Goal: Information Seeking & Learning: Learn about a topic

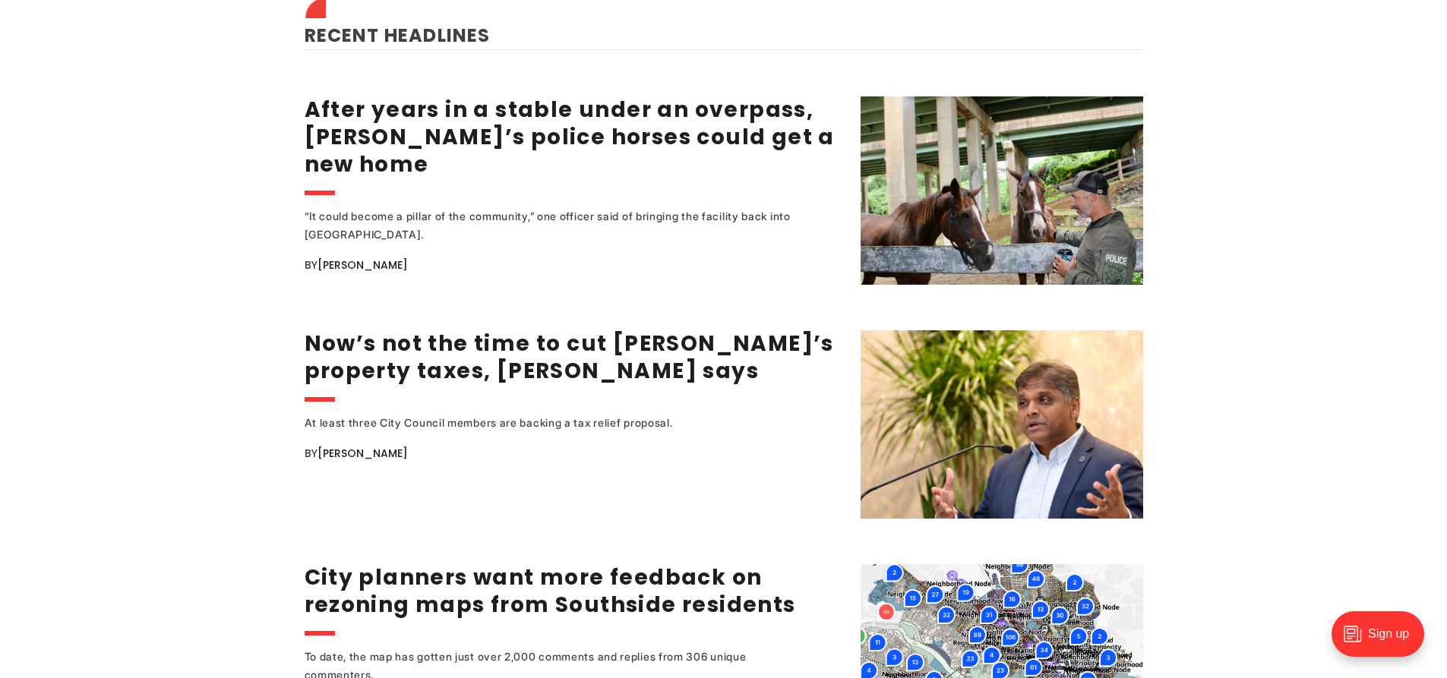
scroll to position [2202, 0]
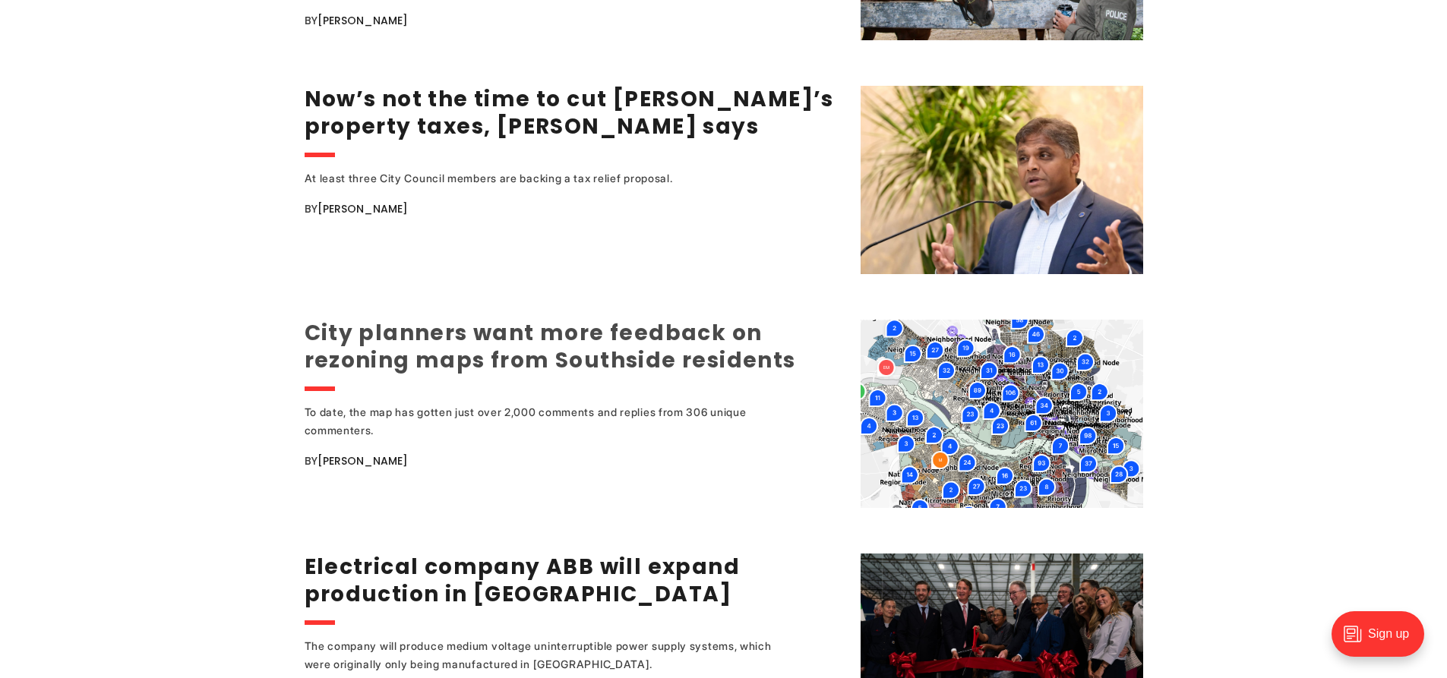
click at [459, 320] on link "City planners want more feedback on rezoning maps from Southside residents" at bounding box center [550, 346] width 491 height 57
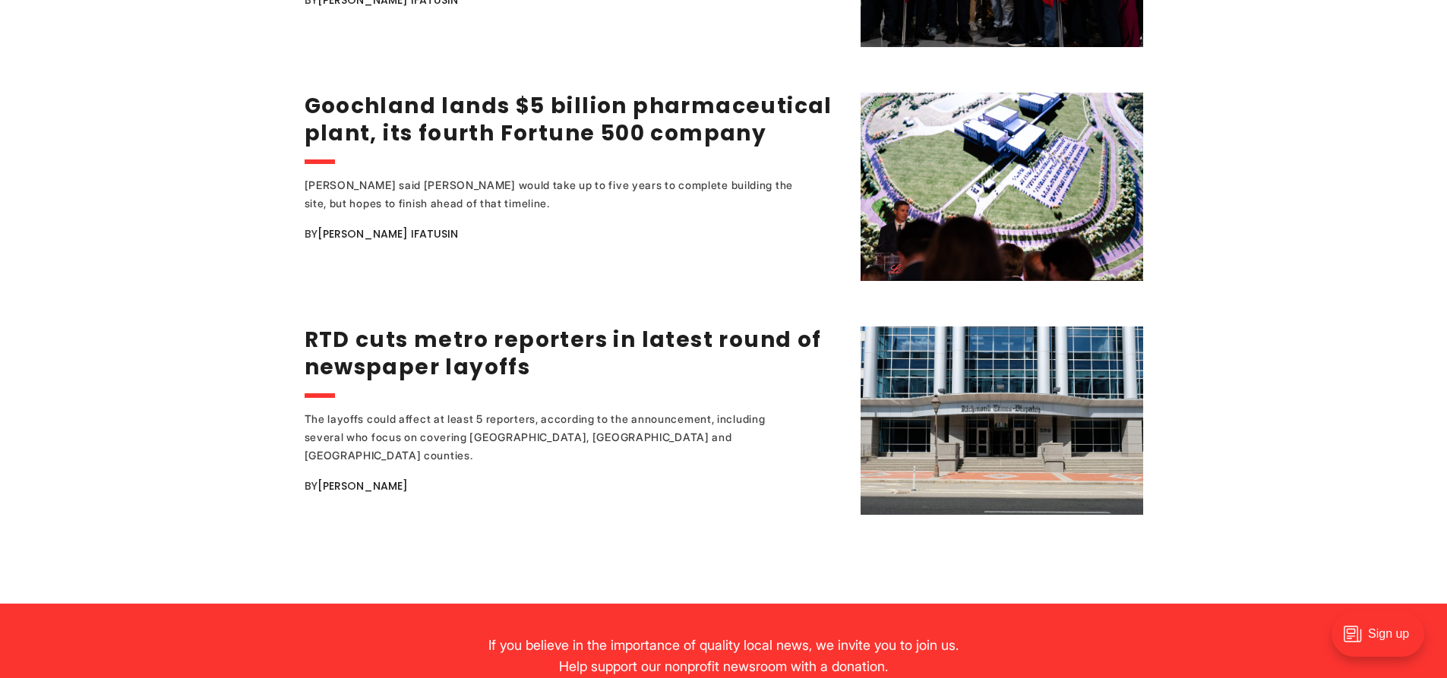
scroll to position [2962, 0]
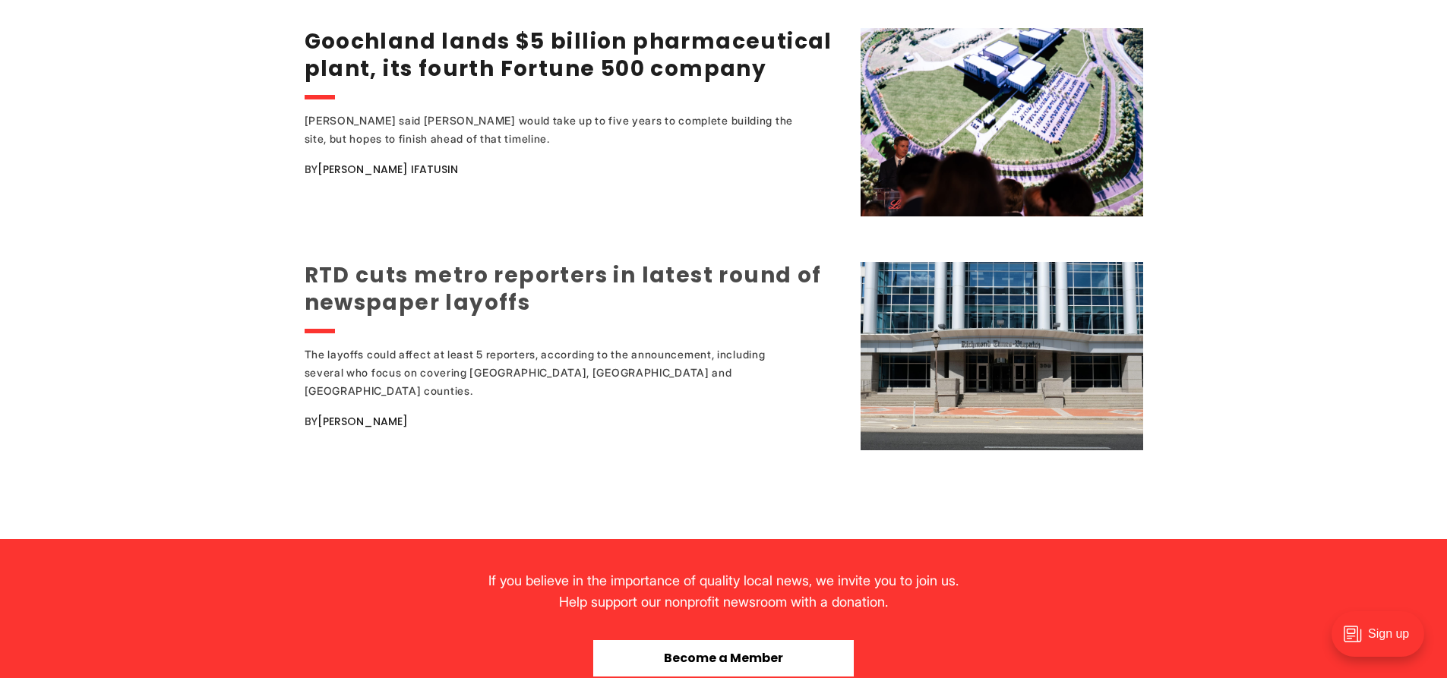
click at [482, 279] on link "RTD cuts metro reporters in latest round of newspaper layoffs" at bounding box center [563, 288] width 517 height 57
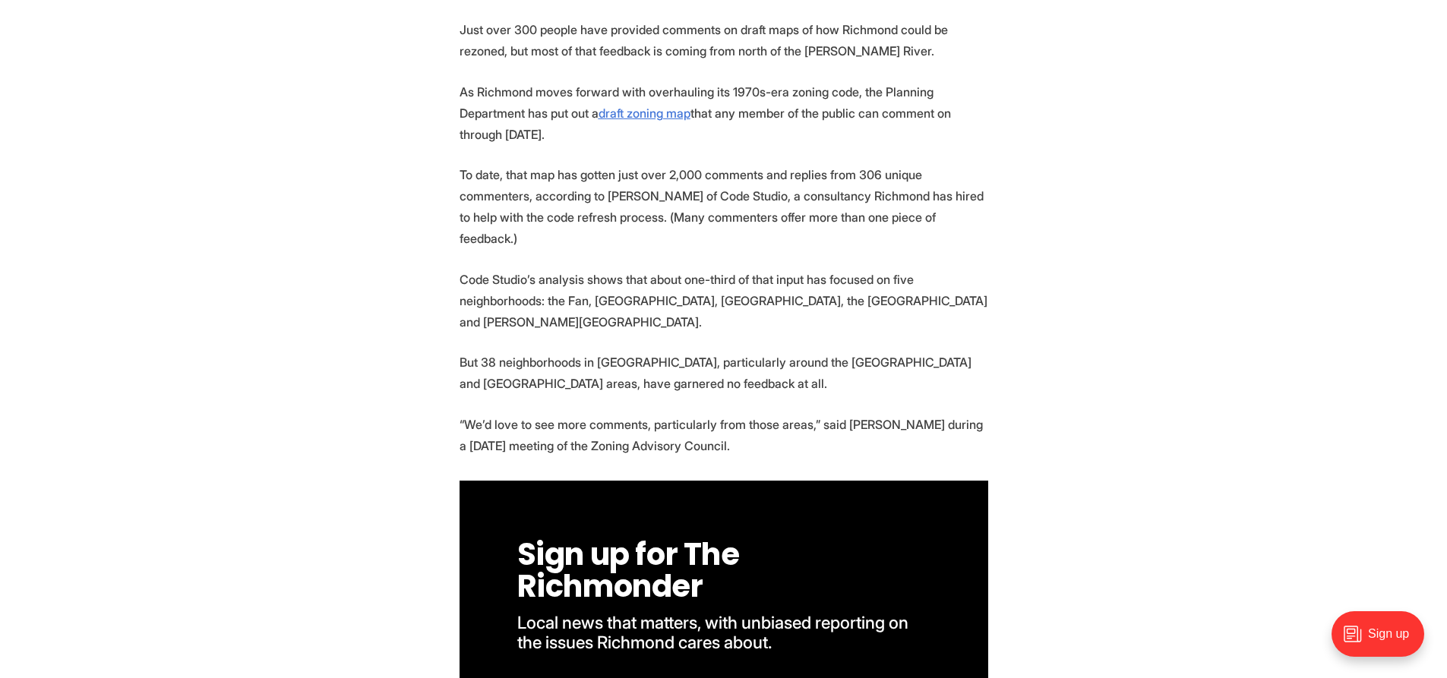
scroll to position [456, 0]
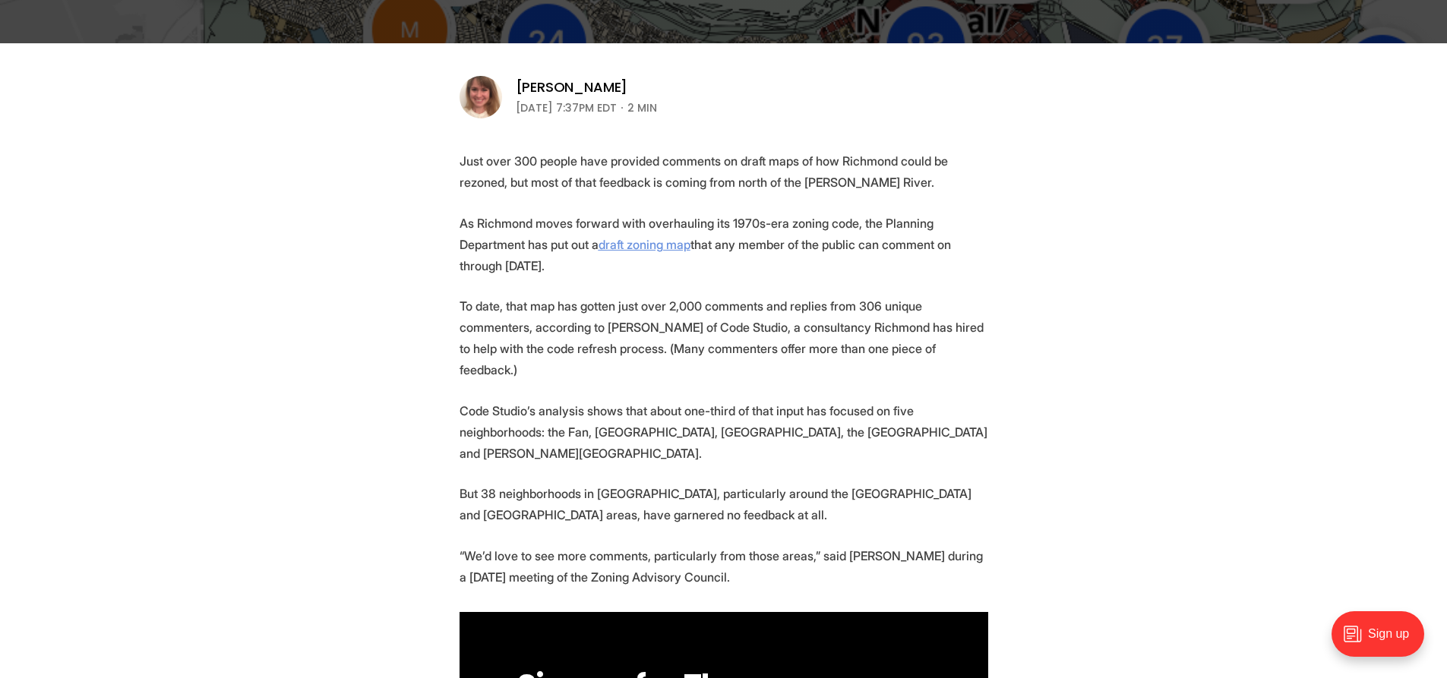
click at [617, 246] on u "draft zoning map" at bounding box center [644, 244] width 92 height 15
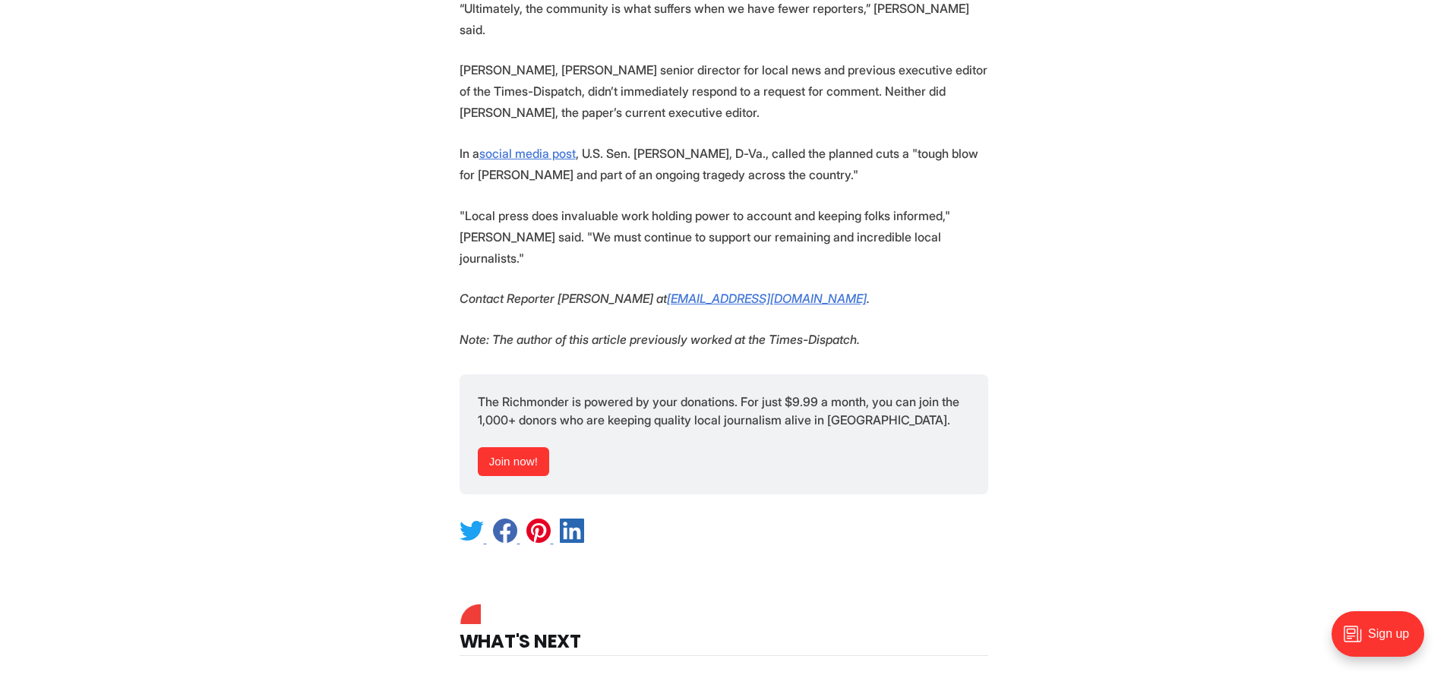
scroll to position [1367, 0]
